Goal: Task Accomplishment & Management: Manage account settings

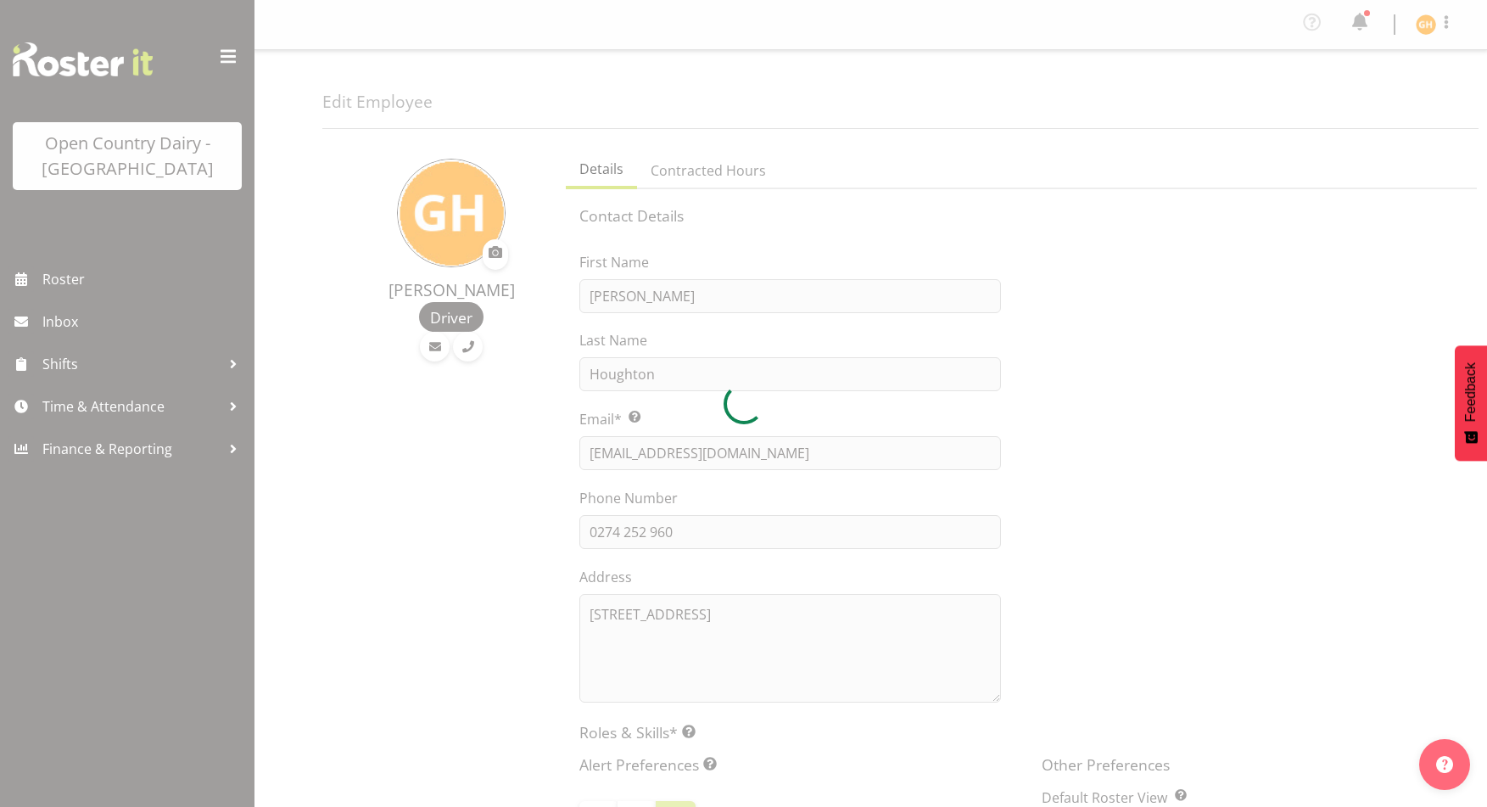
select select "TimelineWeek"
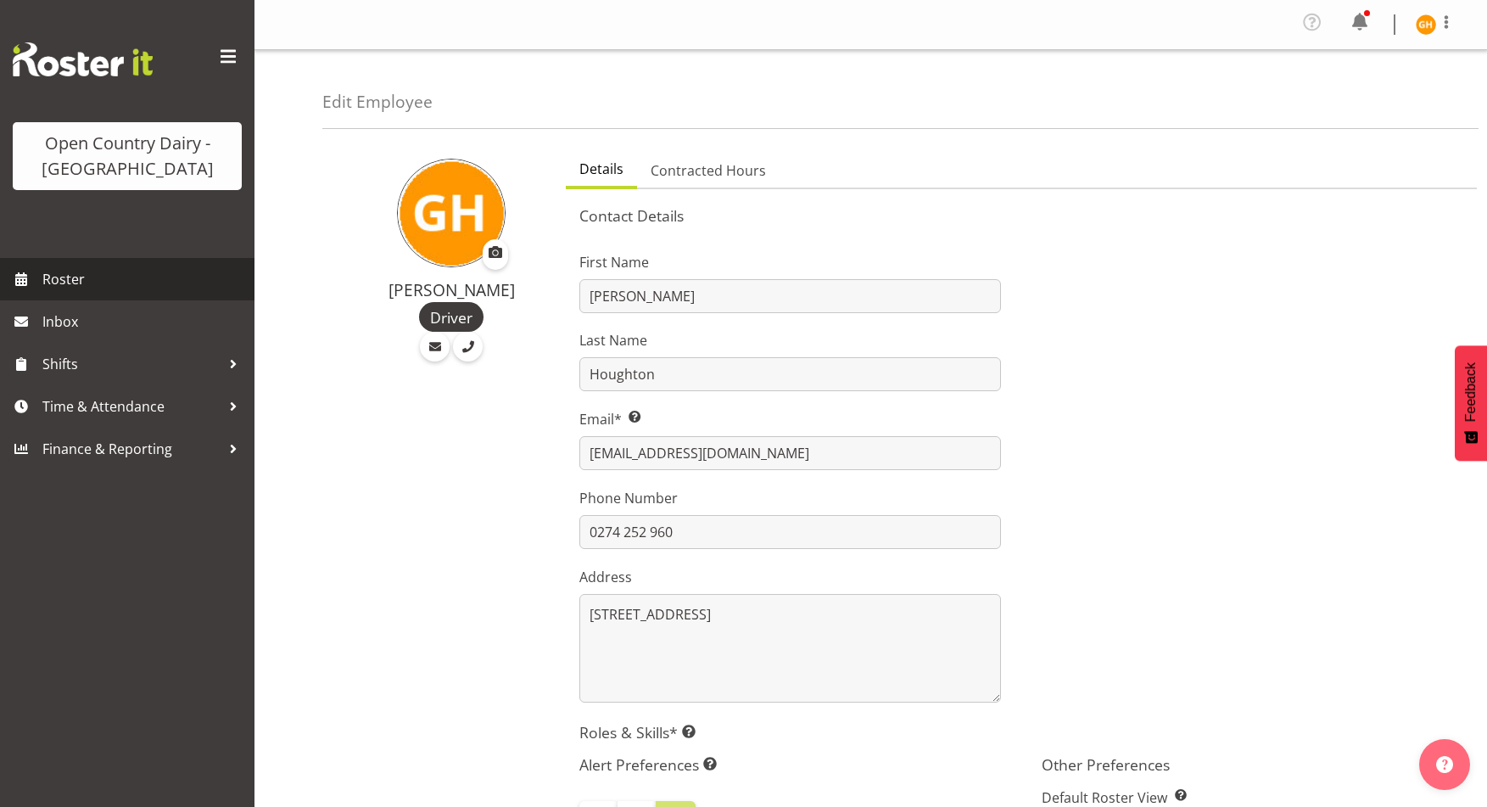
click at [100, 292] on span "Roster" at bounding box center [144, 278] width 204 height 25
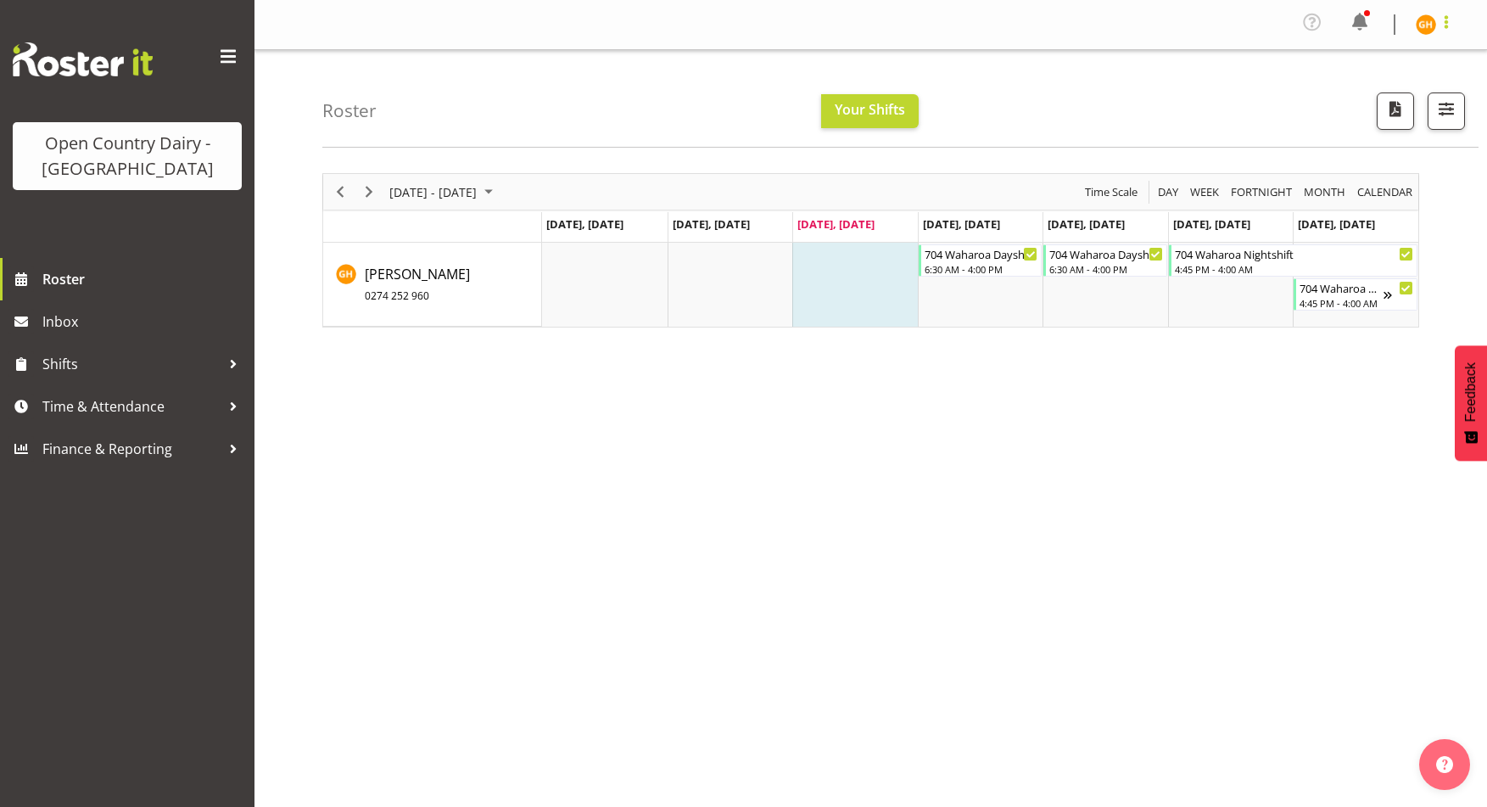
click at [1436, 32] on span at bounding box center [1446, 22] width 20 height 20
click at [1335, 109] on link "Log Out" at bounding box center [1375, 93] width 163 height 31
